Goal: Obtain resource: Obtain resource

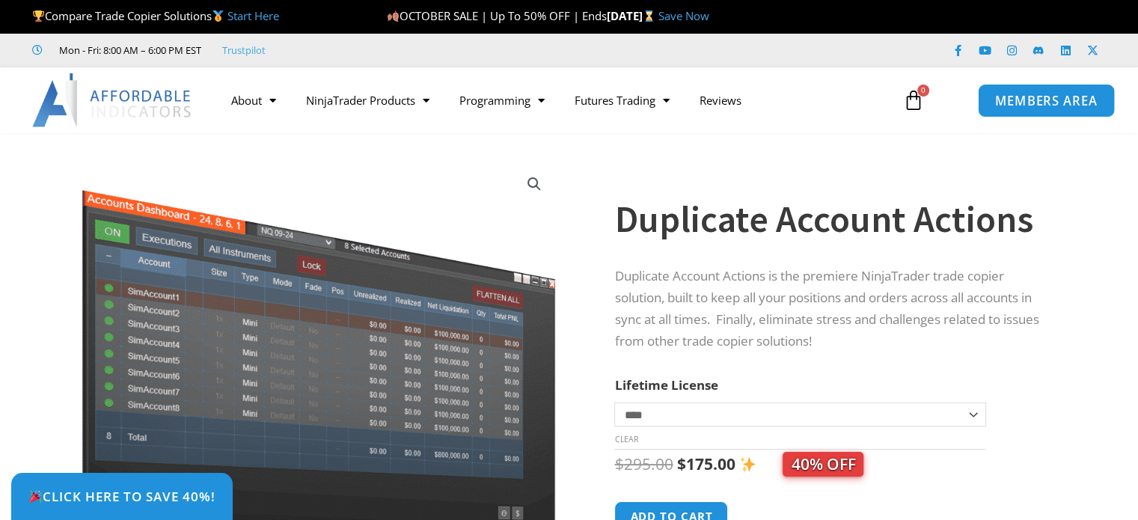
click at [1022, 101] on span "MEMBERS AREA" at bounding box center [1046, 100] width 103 height 13
click at [1047, 100] on span "MEMBERS AREA" at bounding box center [1046, 100] width 103 height 13
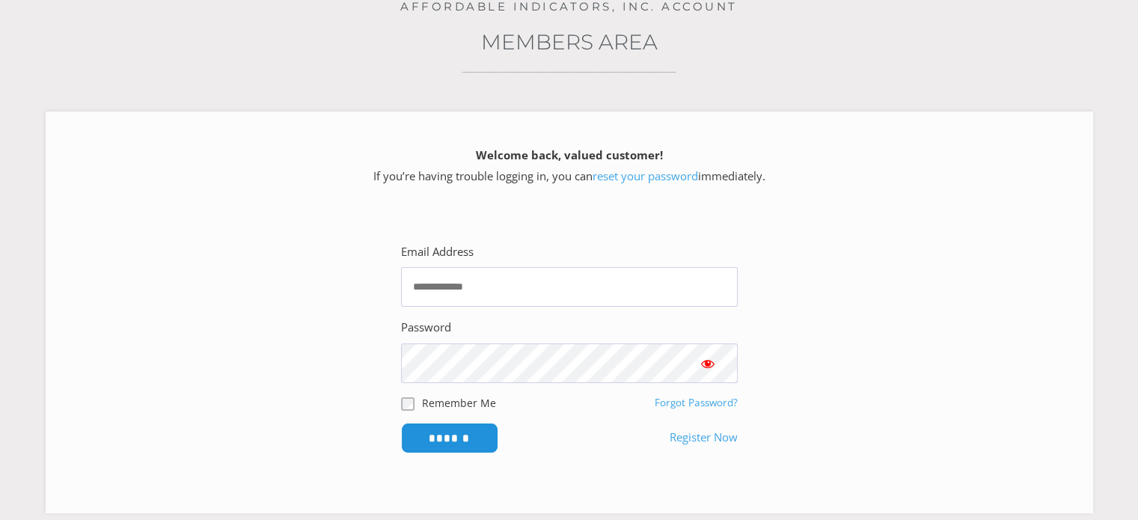
scroll to position [174, 0]
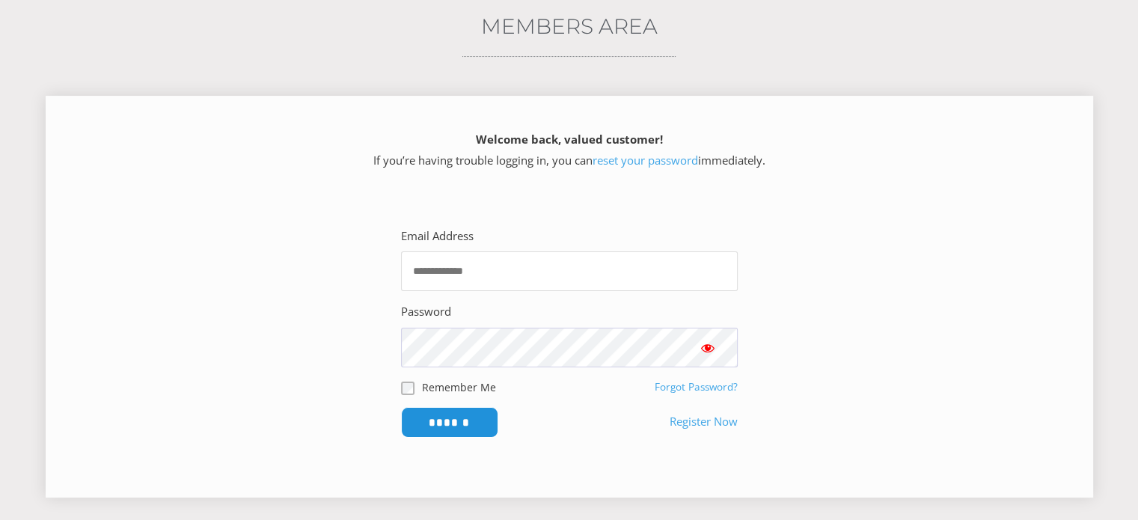
click at [488, 280] on input "Email Address" at bounding box center [569, 271] width 337 height 40
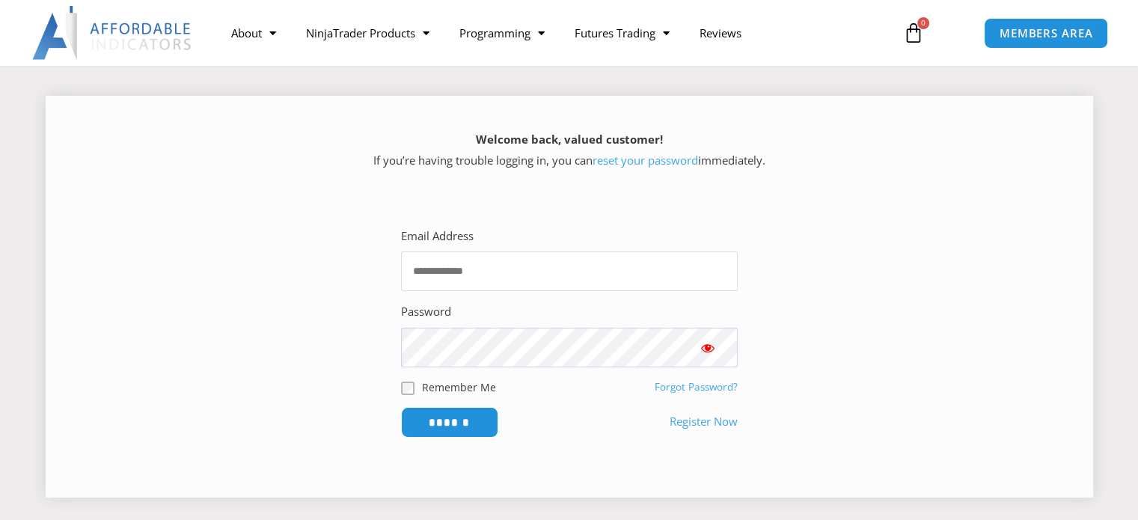
type input "**********"
click at [532, 320] on div "Password" at bounding box center [569, 334] width 337 height 65
click at [466, 423] on input "******" at bounding box center [449, 422] width 103 height 32
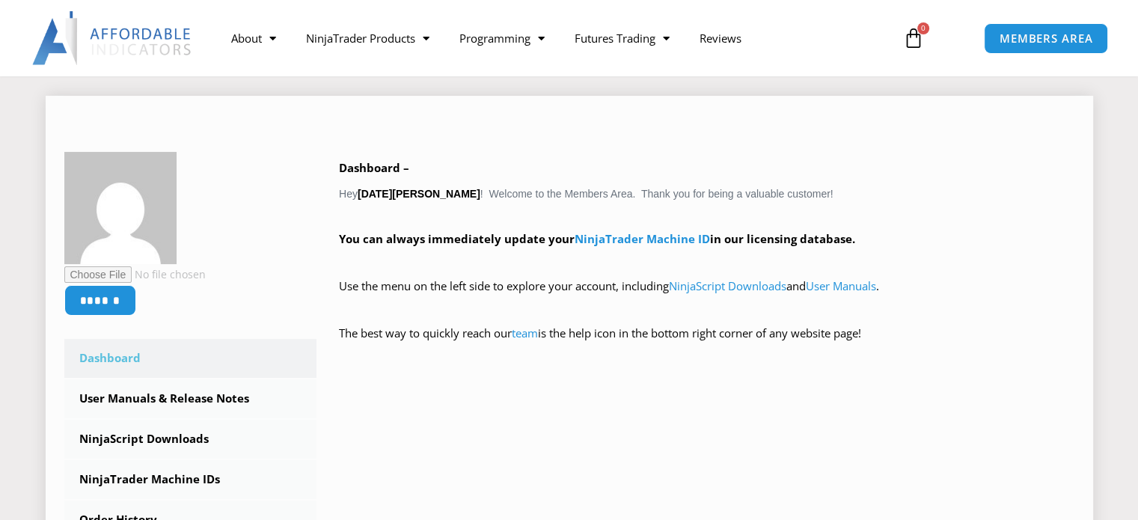
scroll to position [349, 0]
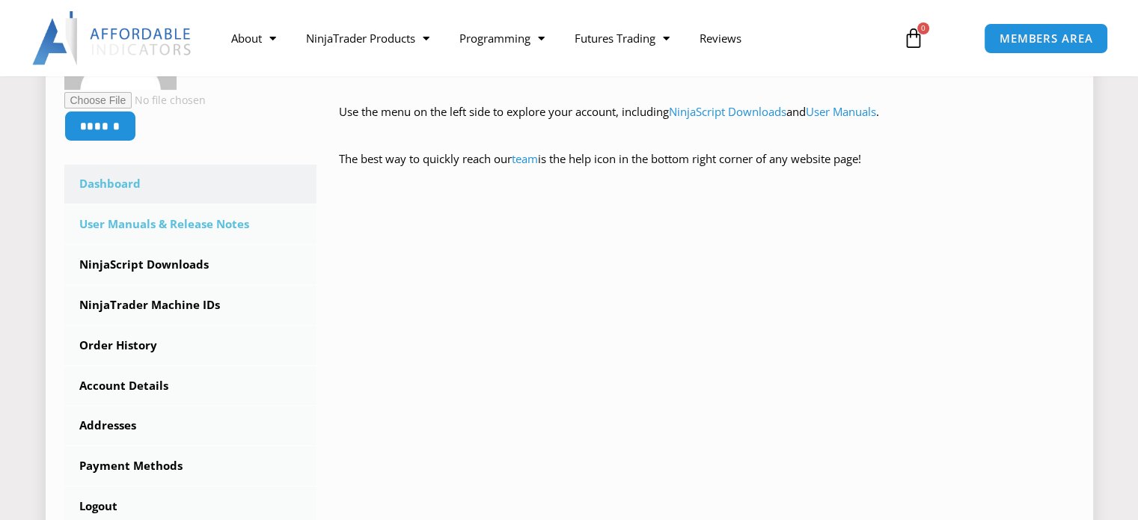
click at [235, 233] on link "User Manuals & Release Notes" at bounding box center [190, 224] width 253 height 39
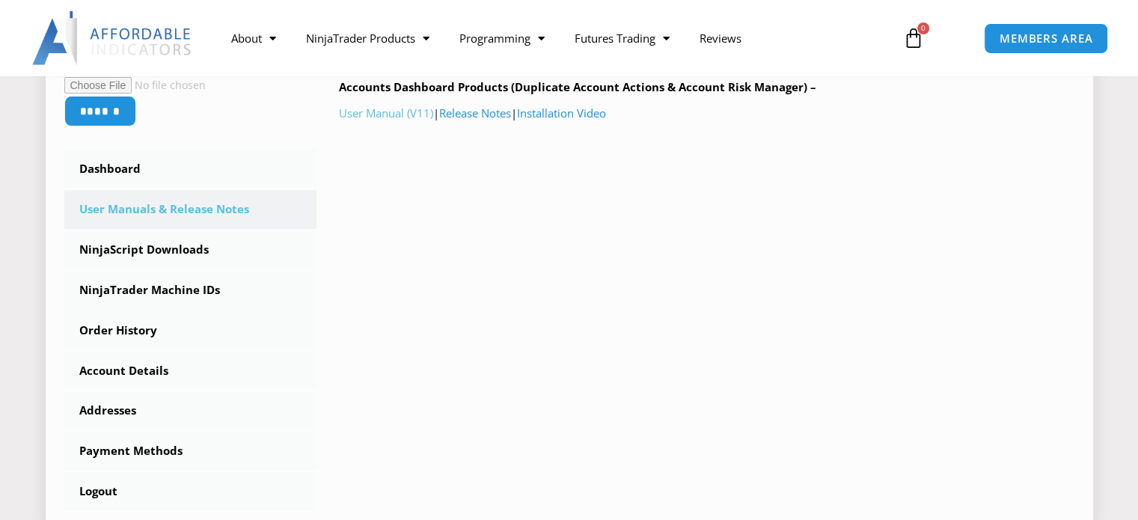
click at [404, 118] on link "User Manual (V11)" at bounding box center [386, 113] width 94 height 15
click at [573, 114] on link "Installation Video" at bounding box center [561, 113] width 89 height 15
